Goal: Transaction & Acquisition: Purchase product/service

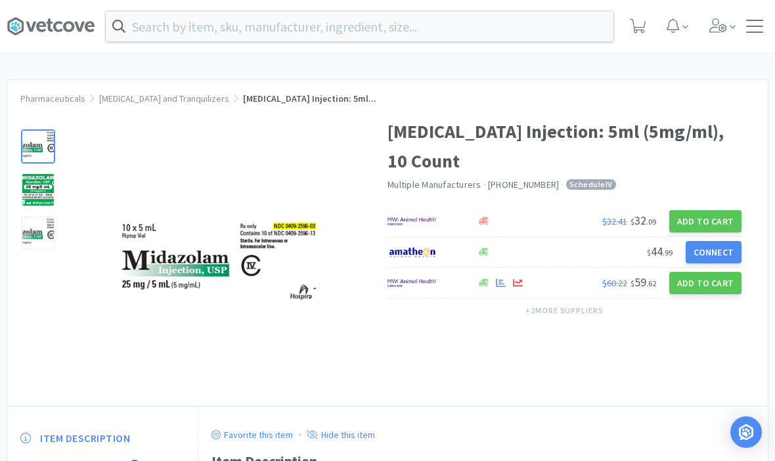
click at [707, 282] on button "Add to Cart" at bounding box center [705, 283] width 72 height 22
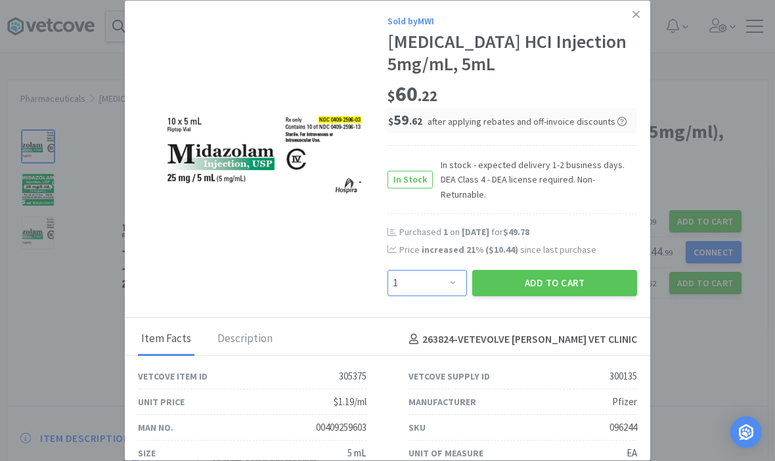
click at [444, 278] on select "Enter Quantity 1 2 3 4 5 6 7 8 9 10 11 12 13 14 15 16 17 18 19 20 Enter Quantity" at bounding box center [427, 283] width 79 height 26
select select "2"
click at [512, 270] on button "Add to Cart" at bounding box center [554, 283] width 165 height 26
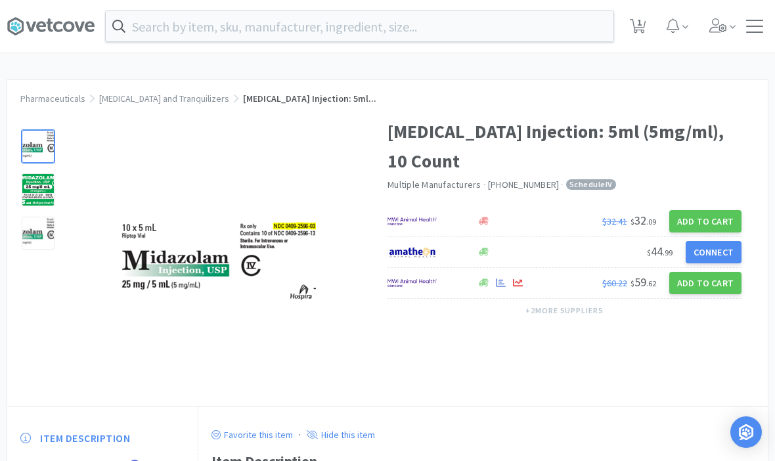
click at [640, 27] on span "1" at bounding box center [639, 22] width 5 height 53
select select "2"
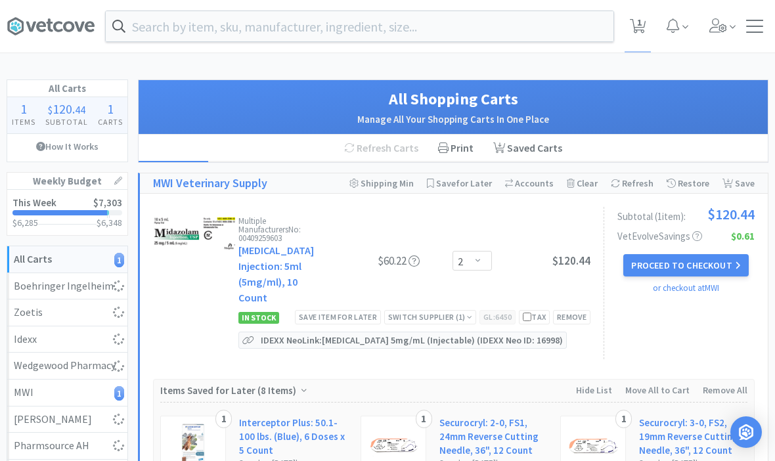
select select "1"
select select "2"
select select "1"
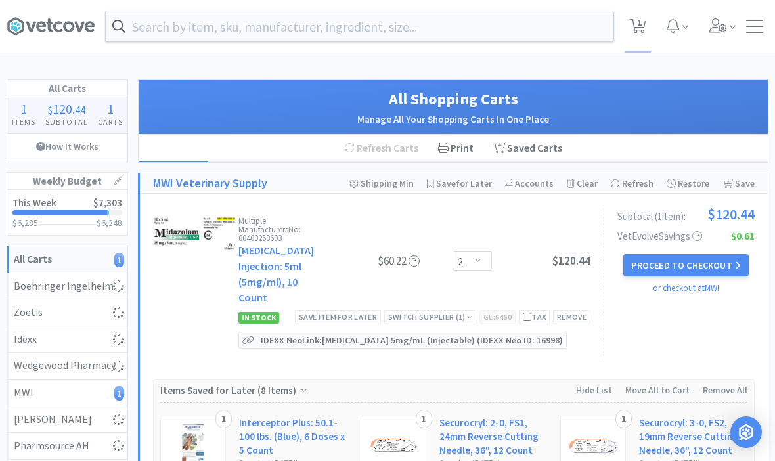
select select "1"
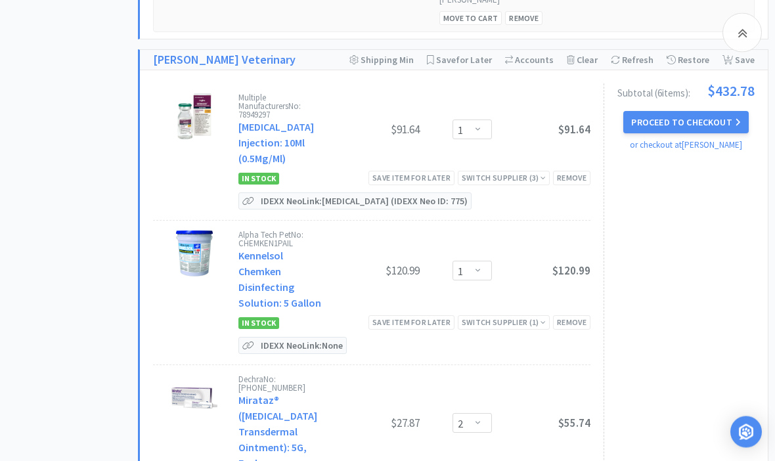
scroll to position [745, 0]
click at [492, 120] on select "Enter Quantity 1 2 3 4 5 6 7 8 9 10 11 12 13 14 15 16 17 18 19 20 Enter Quantity" at bounding box center [472, 130] width 39 height 20
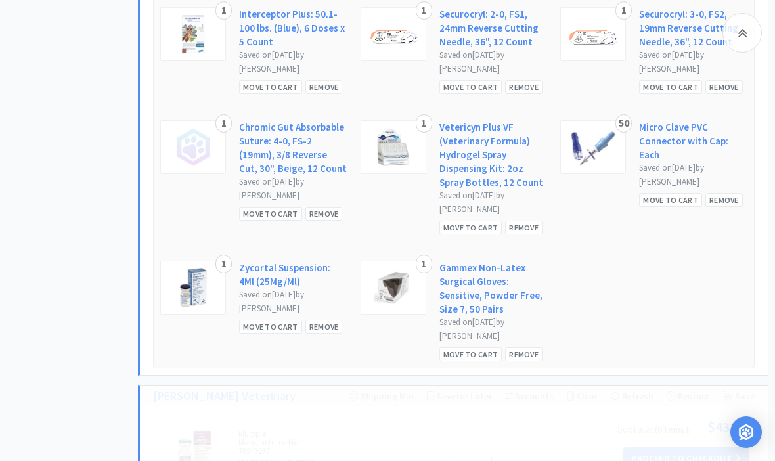
select select "2"
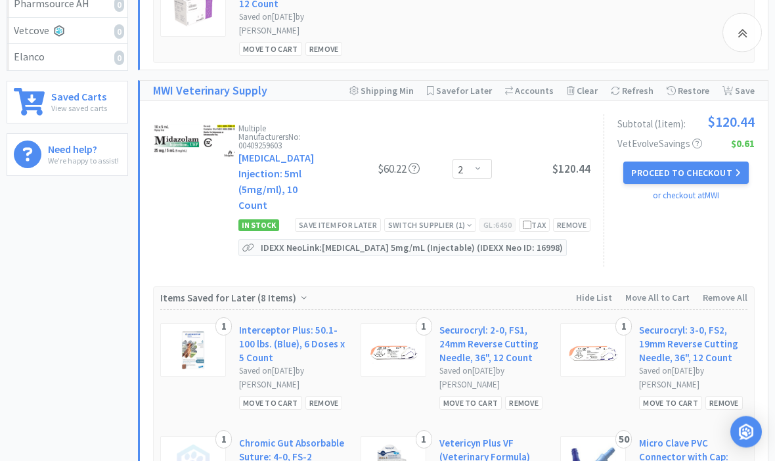
scroll to position [442, 0]
click at [465, 167] on select "Enter Quantity 1 2 3 4 5 6 7 8 9 10 11 12 13 14 15 16 17 18 19 20 Enter Quantity" at bounding box center [472, 169] width 39 height 20
click at [482, 161] on select "Enter Quantity 1 2 3 4 5 6 7 8 9 10 11 12 13 14 15 16 17 18 19 20 Enter Quantity" at bounding box center [472, 169] width 39 height 20
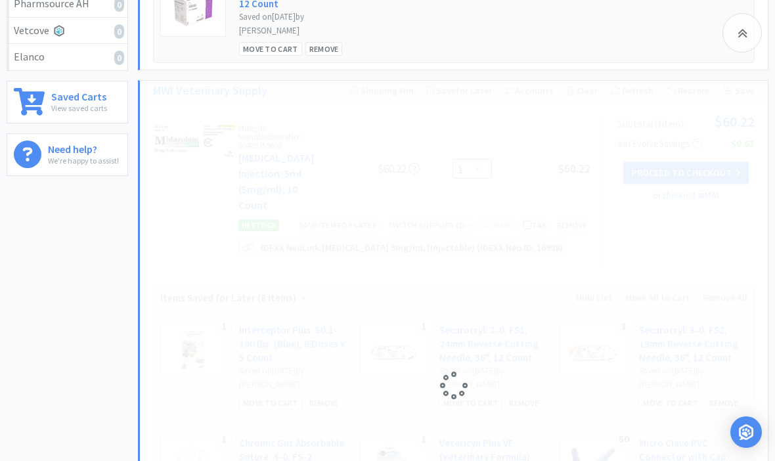
select select "2"
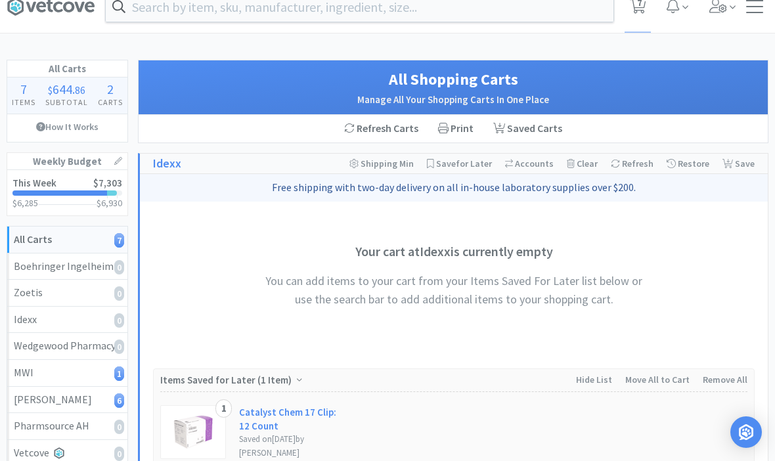
scroll to position [0, 0]
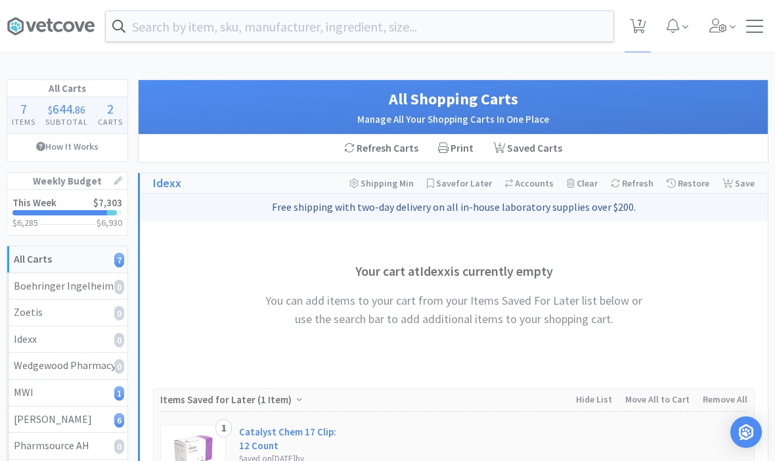
click at [171, 28] on input "text" at bounding box center [360, 26] width 508 height 30
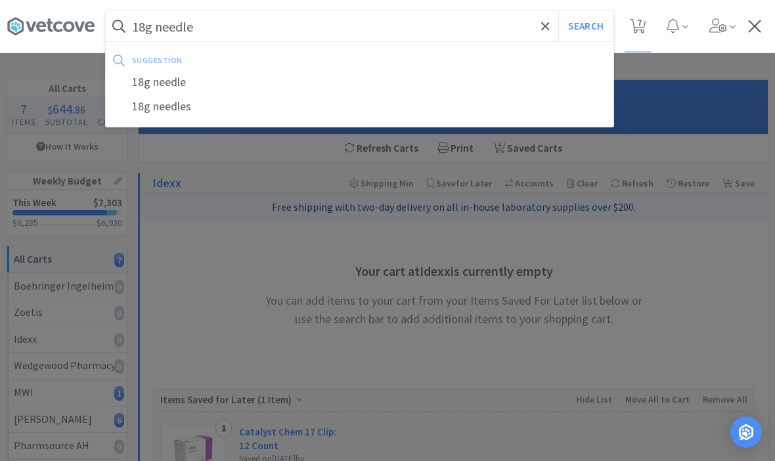
type input "18g needle"
click at [585, 26] on button "Search" at bounding box center [585, 26] width 55 height 30
select select "2"
select select "1"
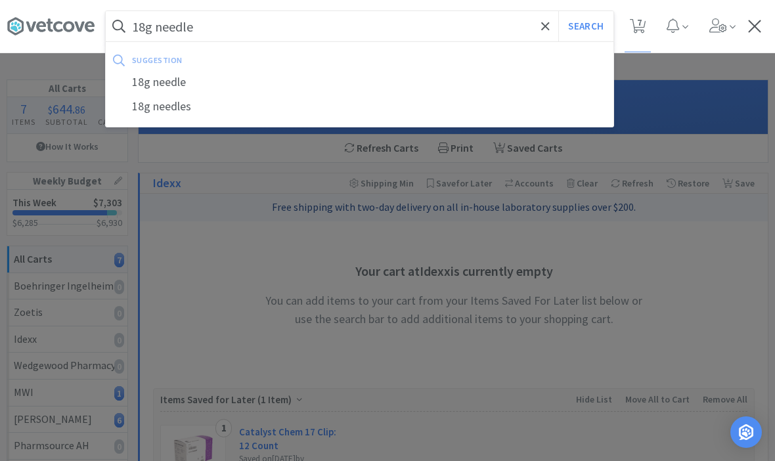
select select "2"
select select "1"
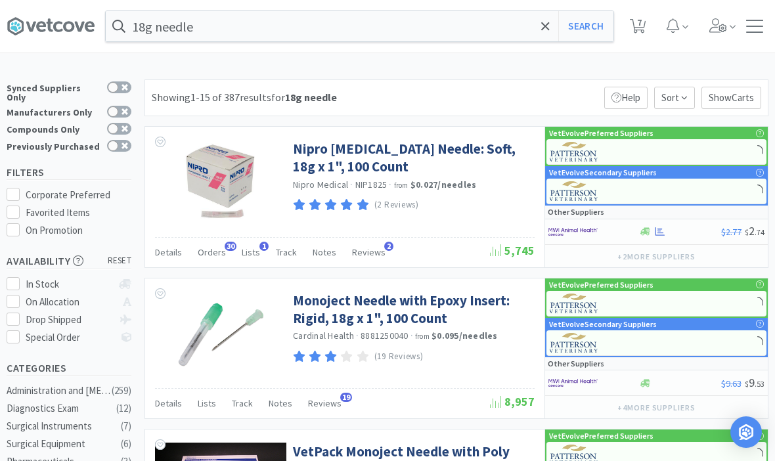
click at [312, 158] on link "Nipro [MEDICAL_DATA] Needle: Soft, 18g x 1", 100 Count" at bounding box center [412, 158] width 238 height 36
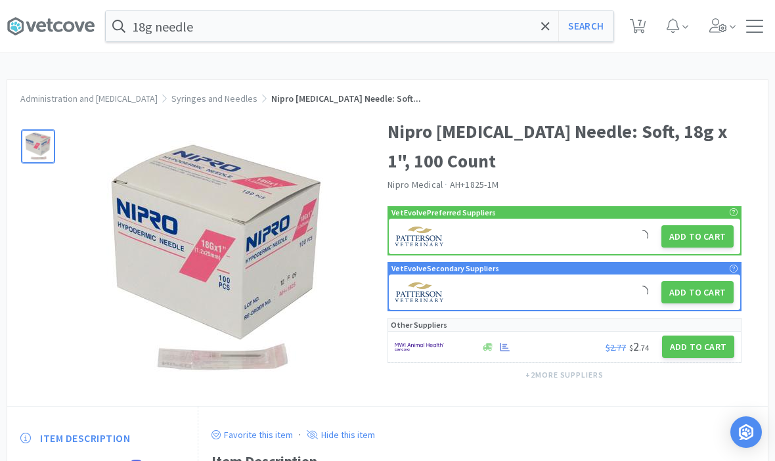
click at [698, 240] on button "Add to Cart" at bounding box center [697, 236] width 72 height 22
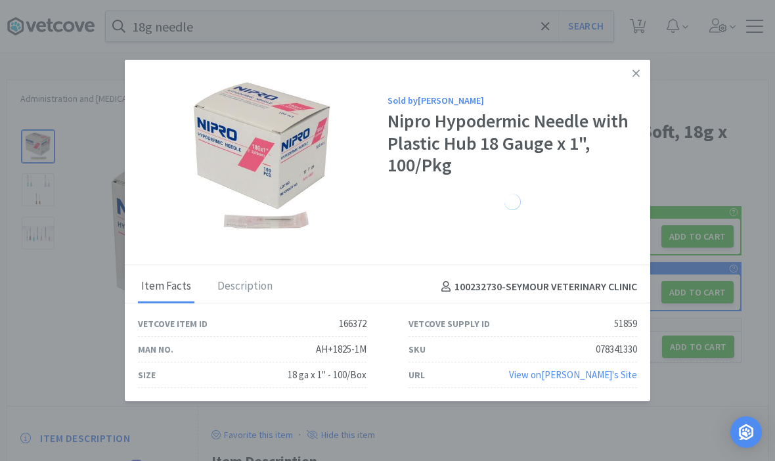
click at [634, 77] on icon at bounding box center [636, 74] width 7 height 12
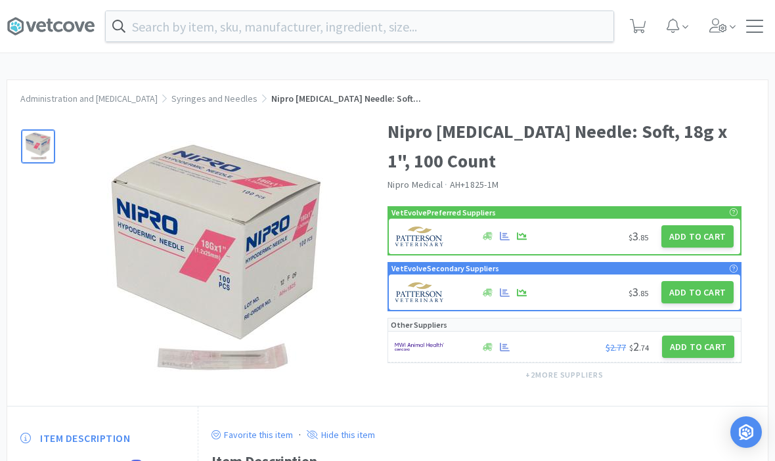
click at [698, 225] on button "Add to Cart" at bounding box center [697, 236] width 72 height 22
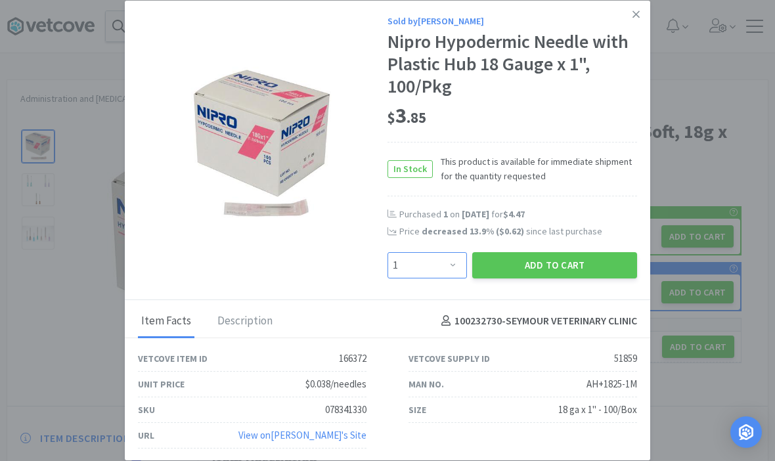
click at [451, 269] on select "Enter Quantity 1 2 3 4 5 6 7 8 9 10 11 12 13 14 15 16 17 18 19 20 Enter Quantity" at bounding box center [427, 265] width 79 height 26
select select "3"
click at [560, 256] on button "Add to Cart" at bounding box center [554, 265] width 165 height 26
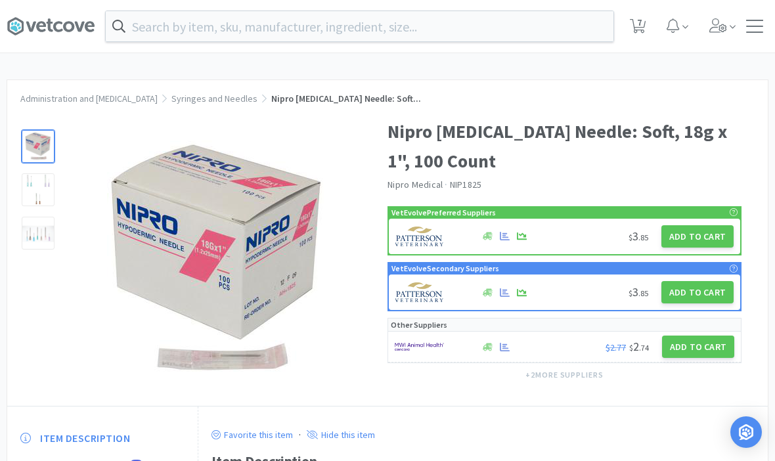
click at [640, 31] on span "7" at bounding box center [639, 22] width 5 height 53
select select "2"
select select "1"
select select "2"
select select "3"
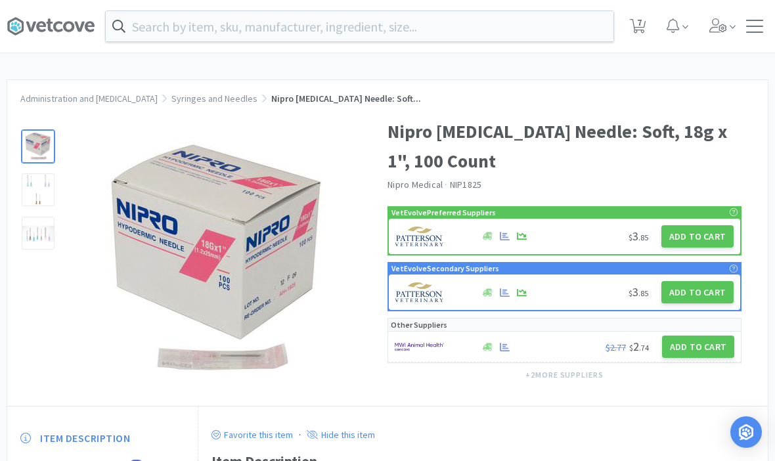
select select "2"
select select "1"
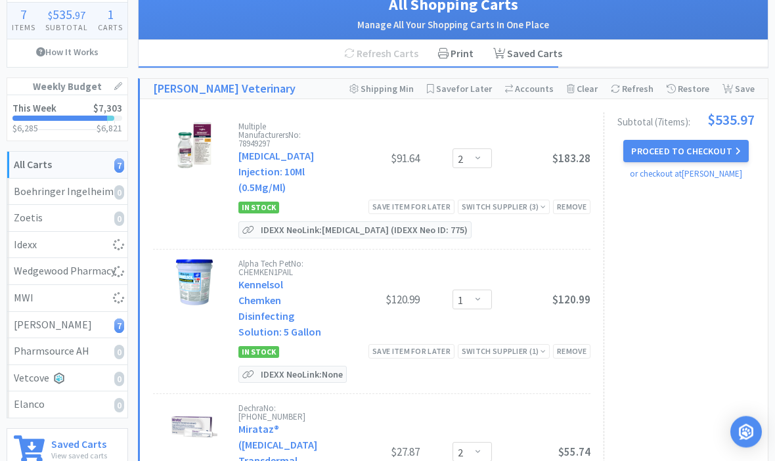
select select "2"
